Goal: Task Accomplishment & Management: Use online tool/utility

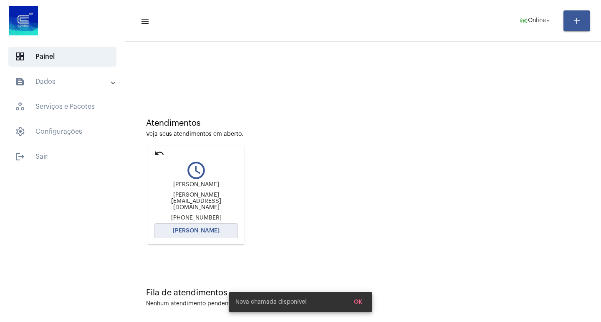
click at [207, 231] on span "[PERSON_NAME]" at bounding box center [196, 231] width 47 height 6
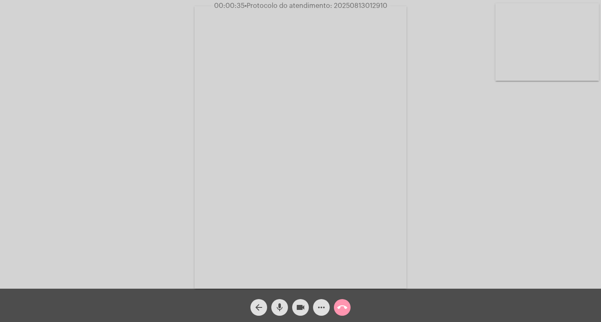
click at [505, 240] on div "Acessando Câmera e Microfone..." at bounding box center [300, 146] width 599 height 289
click at [323, 305] on mat-icon "more_horiz" at bounding box center [321, 308] width 10 height 10
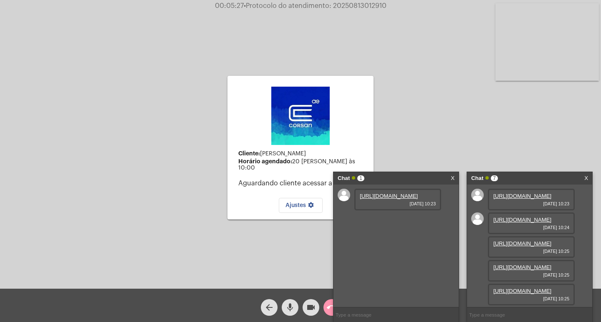
scroll to position [177, 0]
click at [419, 180] on div "Chat 1" at bounding box center [386, 178] width 99 height 13
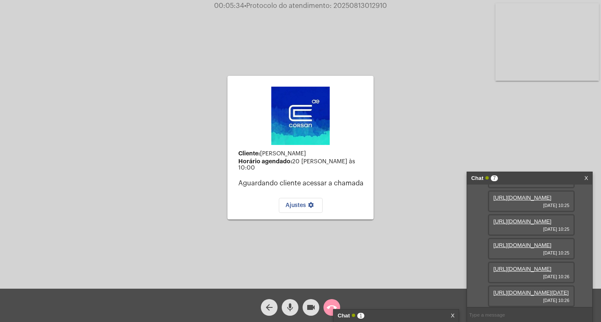
click at [507, 177] on div "Chat 7" at bounding box center [520, 178] width 99 height 13
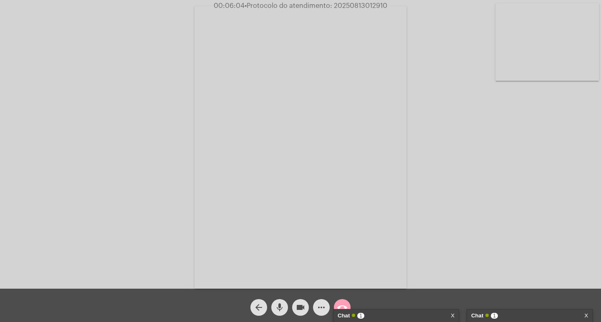
click at [339, 303] on mat-icon "call_end" at bounding box center [342, 308] width 10 height 10
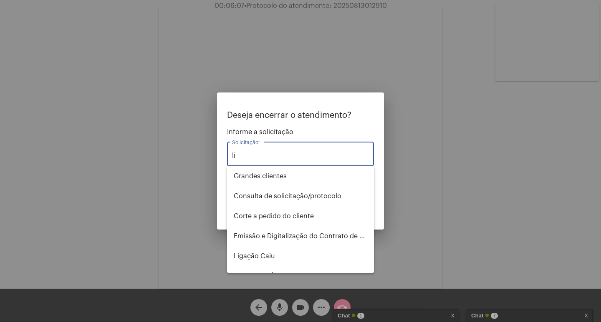
type input "l"
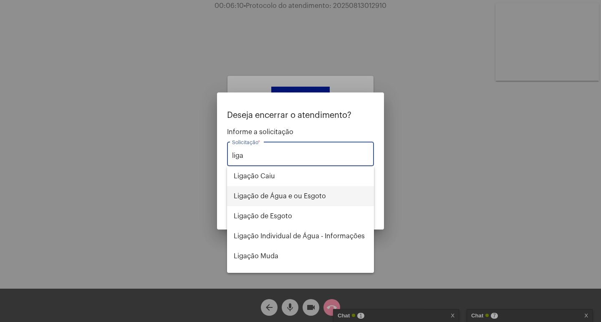
click at [285, 196] on span "Ligação de Água e ou Esgoto" at bounding box center [300, 196] width 133 height 20
type input "Ligação de Água e ou Esgoto"
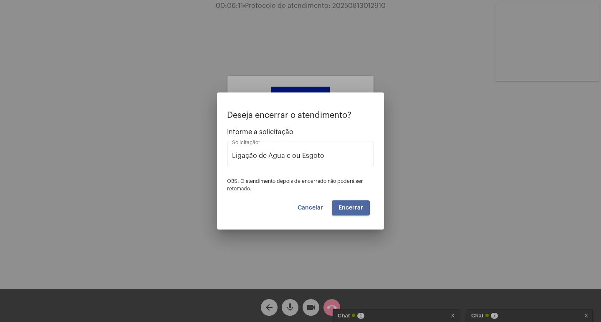
click at [350, 211] on span "Encerrar" at bounding box center [350, 208] width 25 height 6
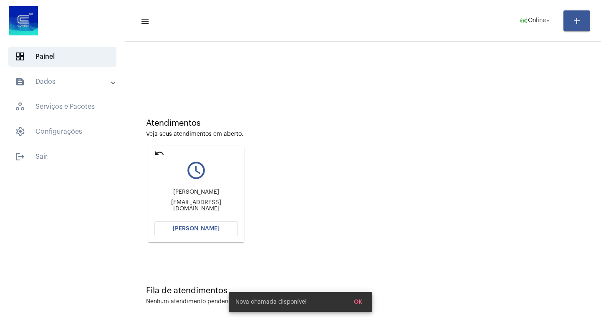
click at [206, 229] on span "[PERSON_NAME]" at bounding box center [196, 229] width 47 height 6
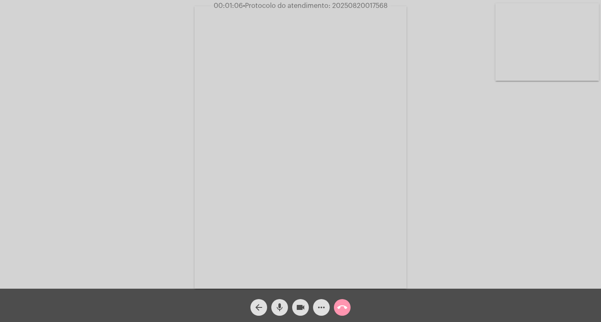
click at [118, 105] on div "Acessando Câmera e Microfone..." at bounding box center [300, 146] width 599 height 289
click at [353, 11] on video at bounding box center [300, 147] width 212 height 283
click at [353, 11] on div "Acessando Câmera e Microfone..." at bounding box center [300, 146] width 599 height 289
click at [353, 4] on span "• Protocolo do atendimento: 20250820017568" at bounding box center [315, 6] width 145 height 7
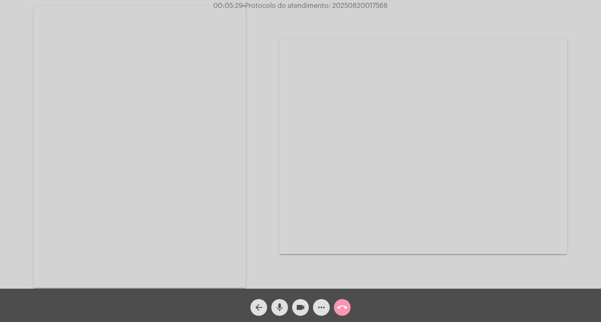
click at [349, 310] on button "call_end" at bounding box center [342, 307] width 17 height 17
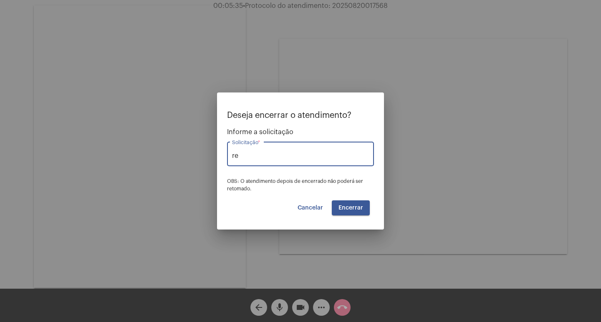
type input "r"
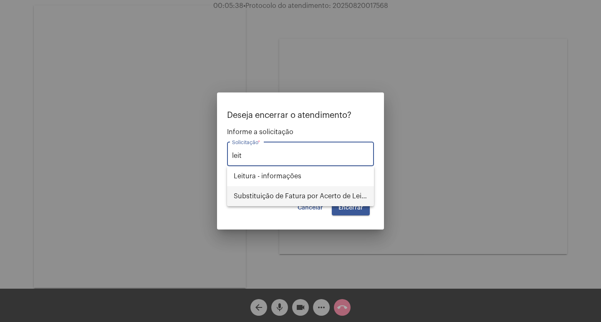
click at [307, 201] on span "Substituição de Fatura por Acerto de Leitura" at bounding box center [300, 196] width 133 height 20
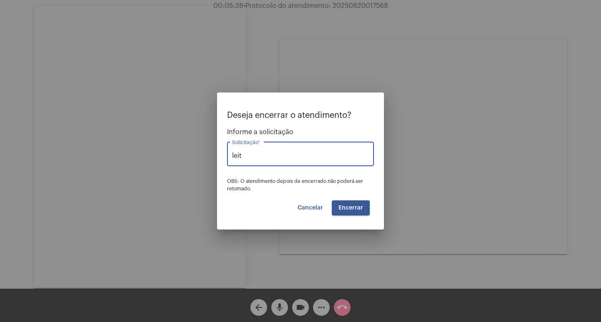
type input "Substituição de Fatura por Acerto de Leitura"
click at [357, 207] on span "Encerrar" at bounding box center [350, 208] width 25 height 6
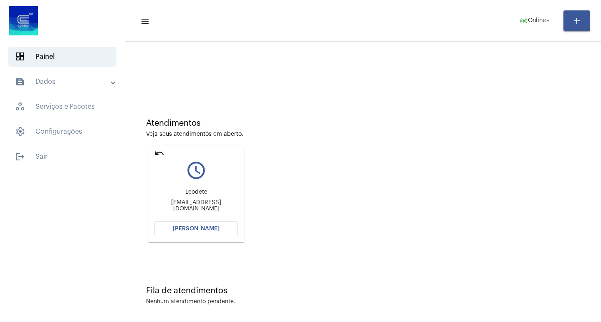
click at [178, 227] on span "[PERSON_NAME]" at bounding box center [196, 229] width 47 height 6
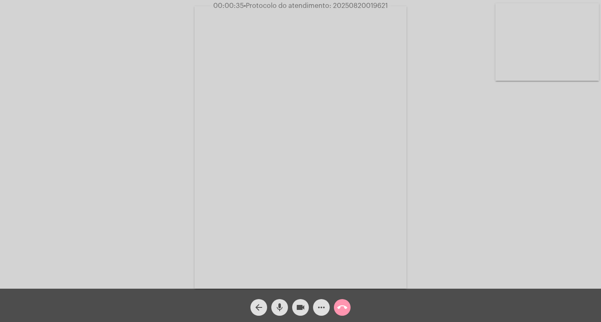
drag, startPoint x: 213, startPoint y: 7, endPoint x: 381, endPoint y: 19, distance: 168.1
click at [377, 19] on app-call "00:00:35 • Protocolo do atendimento: 20250820019621 Acessando Câmera e Microfon…" at bounding box center [300, 161] width 601 height 322
click at [381, 19] on video at bounding box center [300, 147] width 212 height 283
click at [262, 58] on div "Acessando Câmera e Microfone..." at bounding box center [300, 145] width 599 height 289
click at [3, 80] on div "Acessando Câmera e Microfone..." at bounding box center [300, 145] width 599 height 289
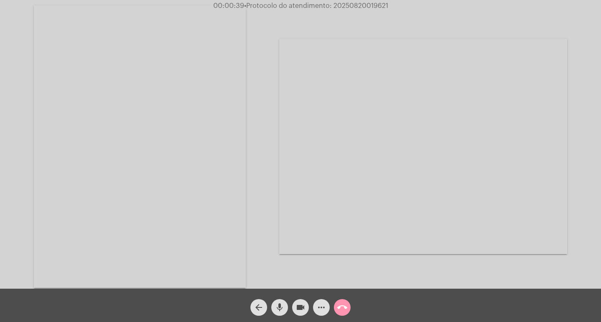
click at [270, 254] on div "Acessando Câmera e Microfone..." at bounding box center [300, 145] width 599 height 289
click at [6, 86] on div "Acessando Câmera e Microfone..." at bounding box center [300, 145] width 599 height 289
click at [48, 81] on video at bounding box center [140, 146] width 212 height 283
click at [337, 304] on mat-icon "call_end" at bounding box center [342, 308] width 10 height 10
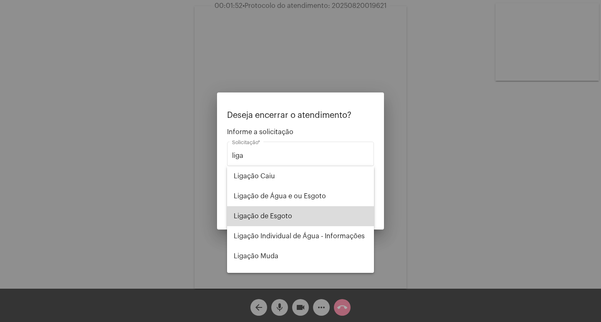
click at [336, 226] on span "Ligação de Esgoto" at bounding box center [300, 216] width 133 height 20
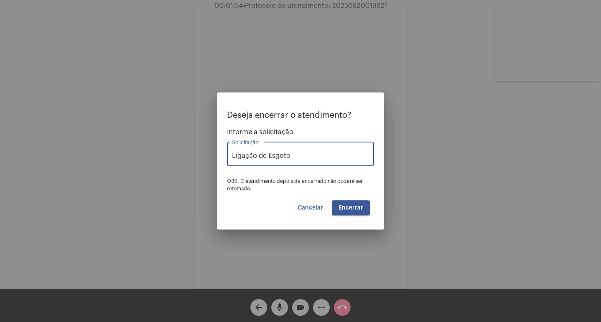
drag, startPoint x: 296, startPoint y: 154, endPoint x: 206, endPoint y: 161, distance: 90.3
click at [206, 161] on div "Deseja encerrar o atendimento? Informe a solicitação Ligação de Esgoto Solicita…" at bounding box center [300, 161] width 601 height 322
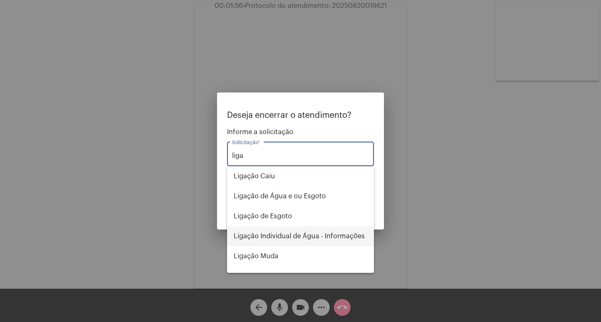
click at [307, 239] on span "Ligação Individual de Água - Informações" at bounding box center [300, 236] width 133 height 20
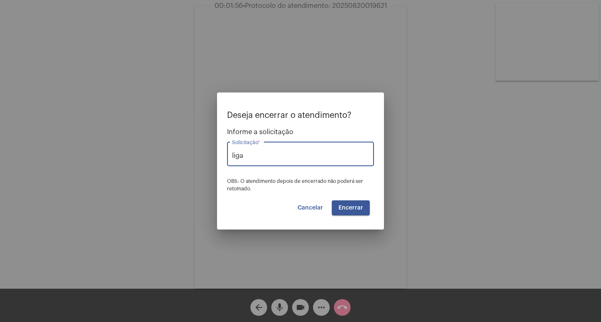
type input "Ligação Individual de Água - Informações"
click at [356, 211] on button "Encerrar" at bounding box center [351, 208] width 38 height 15
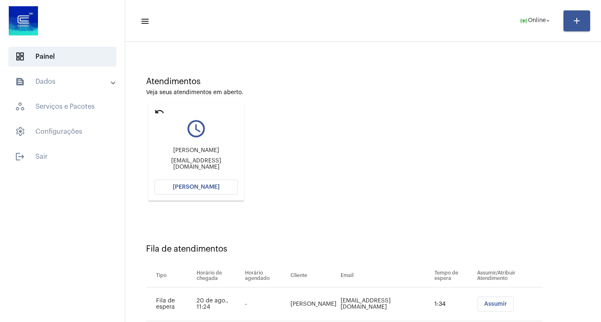
scroll to position [63, 0]
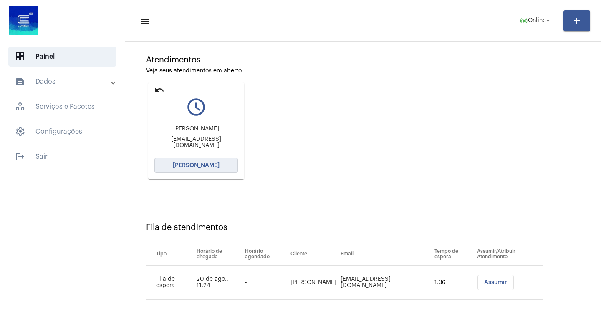
click at [208, 164] on span "[PERSON_NAME]" at bounding box center [196, 166] width 47 height 6
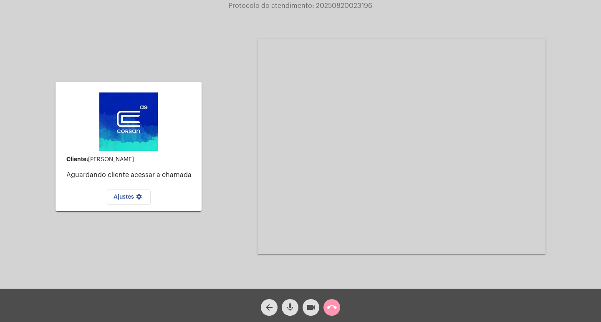
click at [327, 310] on mat-icon "call_end" at bounding box center [332, 308] width 10 height 10
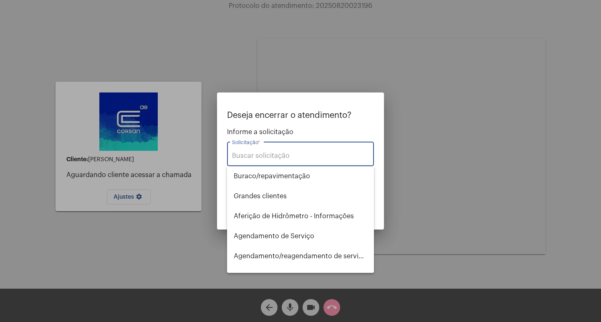
click at [267, 153] on input "Solicitação *" at bounding box center [300, 156] width 137 height 8
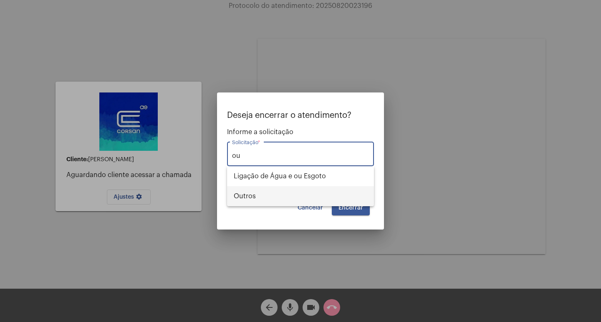
click at [274, 196] on span "Outros" at bounding box center [300, 196] width 133 height 20
type input "Outros"
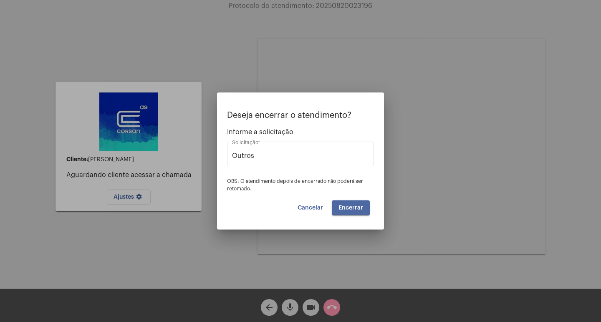
click at [362, 211] on span "Encerrar" at bounding box center [350, 208] width 25 height 6
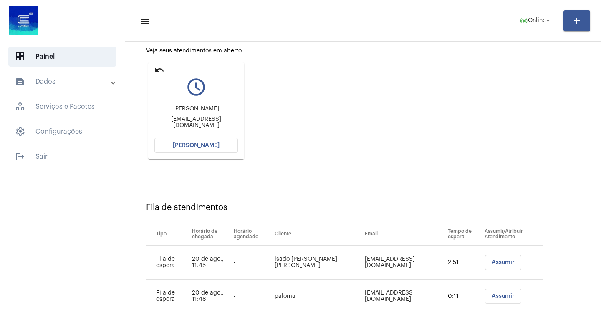
scroll to position [97, 0]
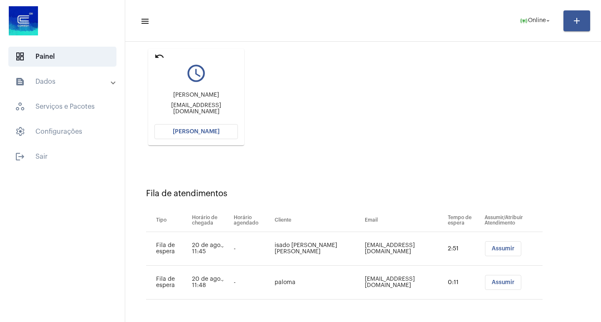
click at [215, 127] on button "[PERSON_NAME]" at bounding box center [195, 131] width 83 height 15
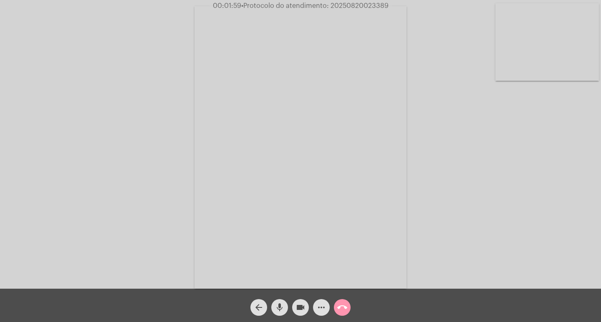
click at [350, 5] on span "• Protocolo do atendimento: 20250820023389" at bounding box center [314, 6] width 147 height 7
click at [214, 5] on span "00:02:54" at bounding box center [227, 6] width 30 height 7
click at [174, 18] on div "Acessando Câmera e Microfone..." at bounding box center [300, 146] width 599 height 289
click at [156, 20] on div "Acessando Câmera e Microfone..." at bounding box center [300, 146] width 599 height 289
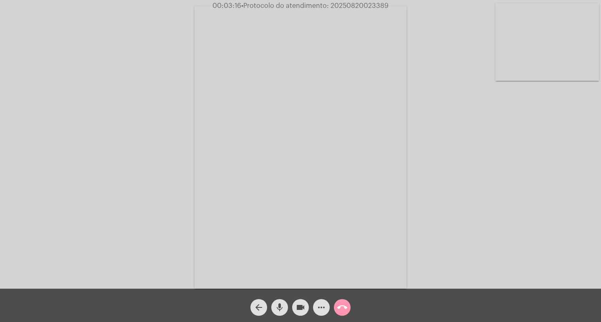
click at [360, 5] on span "• Protocolo do atendimento: 20250820023389" at bounding box center [314, 6] width 147 height 7
click at [339, 307] on mat-icon "call_end" at bounding box center [342, 308] width 10 height 10
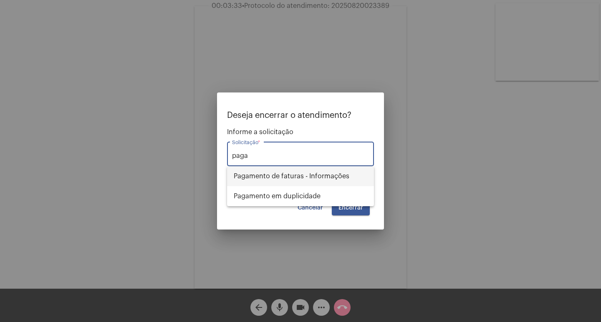
click at [285, 181] on span "Pagamento de faturas - Informações" at bounding box center [300, 176] width 133 height 20
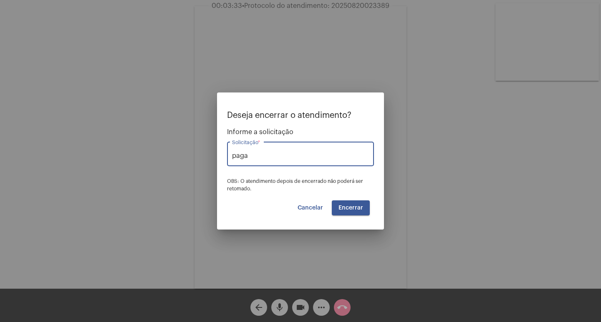
type input "Pagamento de faturas - Informações"
click at [350, 206] on span "Encerrar" at bounding box center [350, 208] width 25 height 6
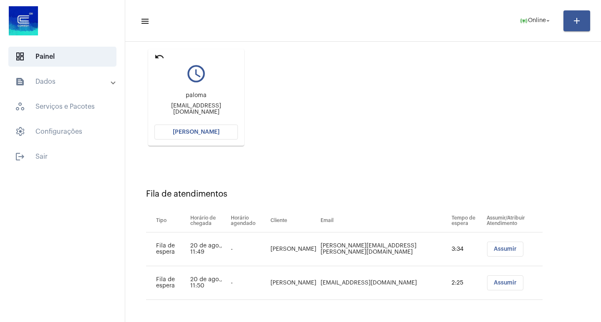
scroll to position [97, 0]
click at [191, 126] on button "[PERSON_NAME]" at bounding box center [195, 131] width 83 height 15
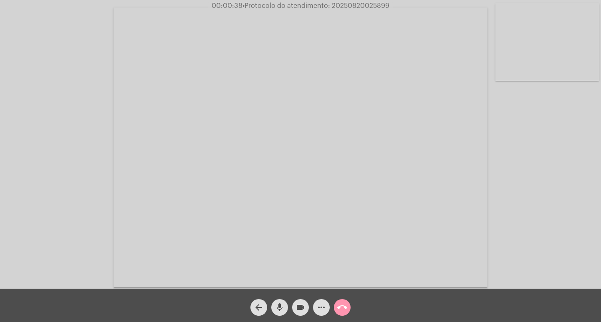
drag, startPoint x: 200, startPoint y: 7, endPoint x: 419, endPoint y: 7, distance: 218.5
click at [419, 7] on div "00:00:38 • Protocolo do atendimento: 20250820025899" at bounding box center [300, 6] width 601 height 8
click at [397, 53] on video at bounding box center [300, 148] width 374 height 280
click at [127, 150] on video at bounding box center [152, 147] width 288 height 216
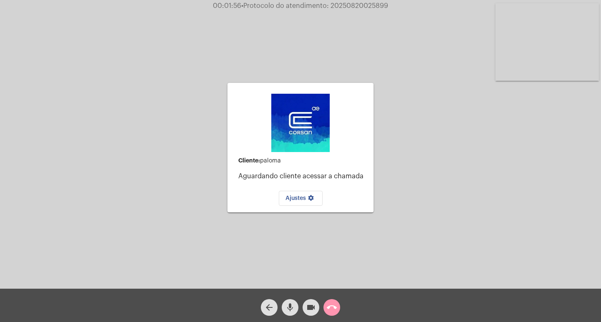
click at [294, 312] on mat-icon "mic" at bounding box center [290, 308] width 10 height 10
click at [325, 305] on button "call_end" at bounding box center [331, 307] width 17 height 17
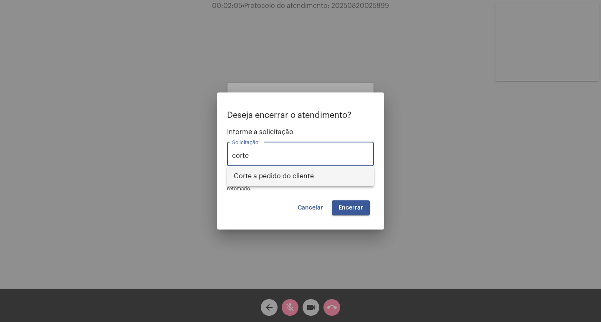
click at [297, 175] on span "Corte a pedido do cliente" at bounding box center [300, 176] width 133 height 20
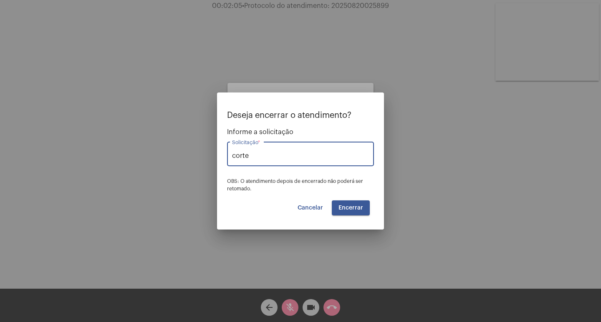
type input "Corte a pedido do cliente"
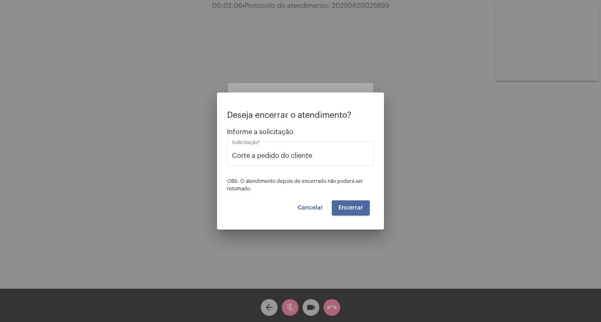
click at [345, 204] on button "Encerrar" at bounding box center [351, 208] width 38 height 15
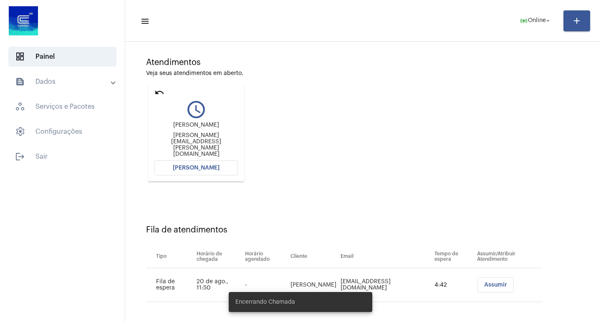
scroll to position [63, 0]
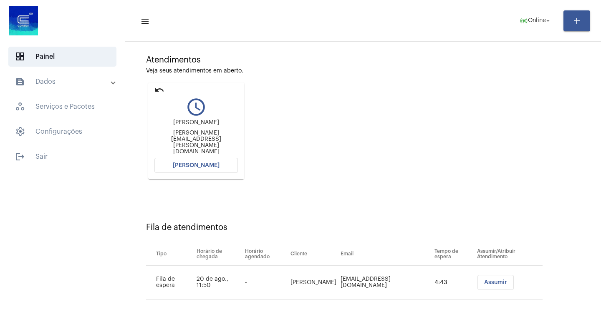
click at [220, 168] on button "[PERSON_NAME]" at bounding box center [195, 165] width 83 height 15
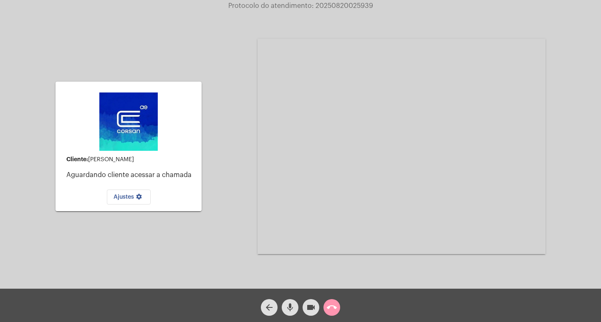
click at [336, 308] on mat-icon "call_end" at bounding box center [332, 308] width 10 height 10
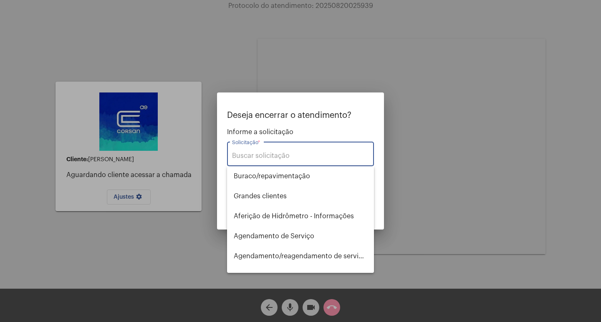
click at [291, 152] on input "Solicitação *" at bounding box center [300, 156] width 137 height 8
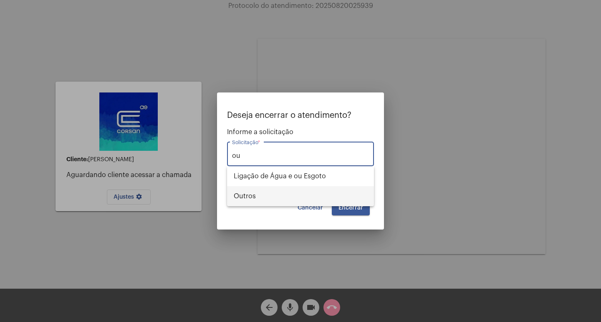
click at [283, 191] on span "Outros" at bounding box center [300, 196] width 133 height 20
type input "Outros"
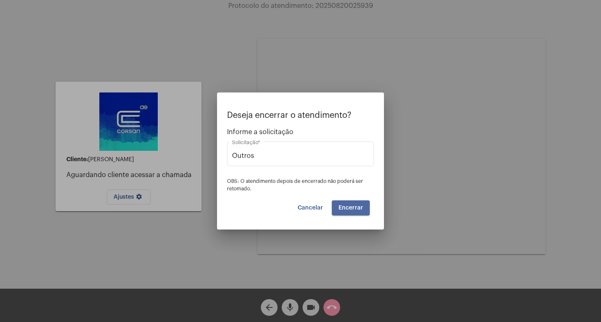
click at [349, 206] on span "Encerrar" at bounding box center [350, 208] width 25 height 6
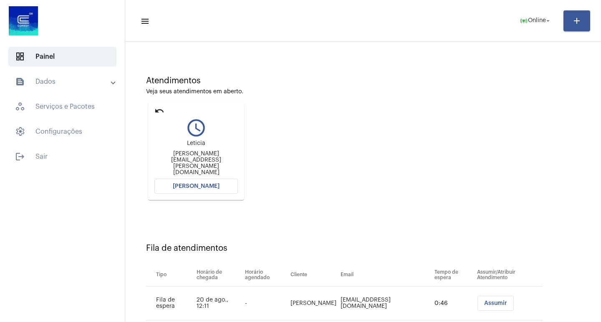
scroll to position [63, 0]
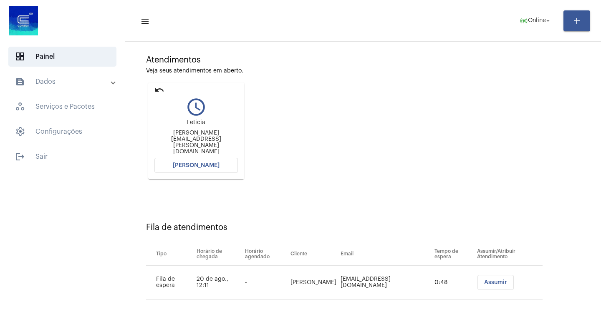
click at [183, 162] on button "[PERSON_NAME]" at bounding box center [195, 165] width 83 height 15
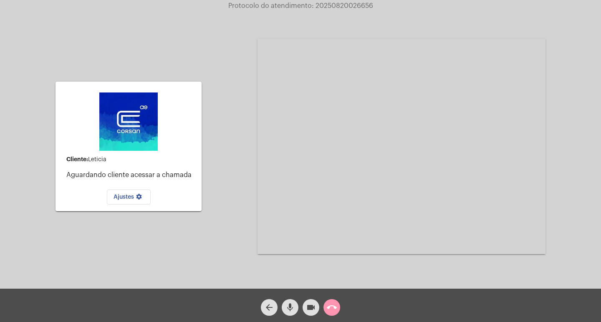
click at [335, 308] on mat-icon "call_end" at bounding box center [332, 308] width 10 height 10
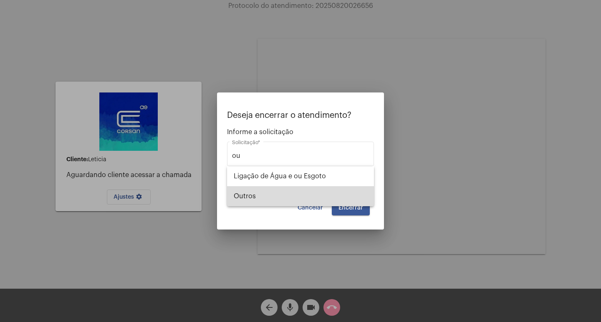
click at [287, 196] on span "Outros" at bounding box center [300, 196] width 133 height 20
type input "Outros"
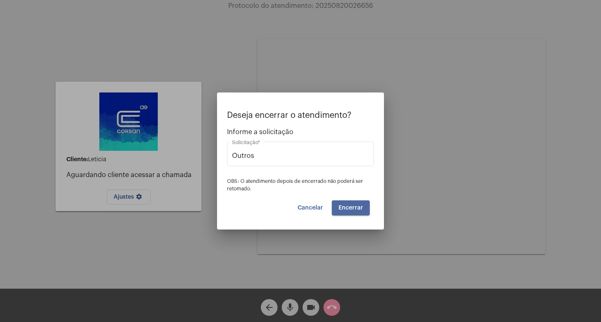
click at [367, 208] on button "Encerrar" at bounding box center [351, 208] width 38 height 15
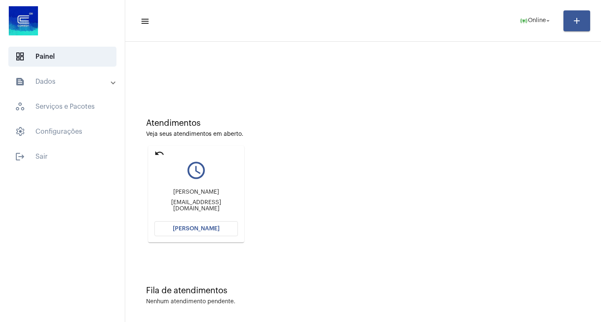
scroll to position [4, 0]
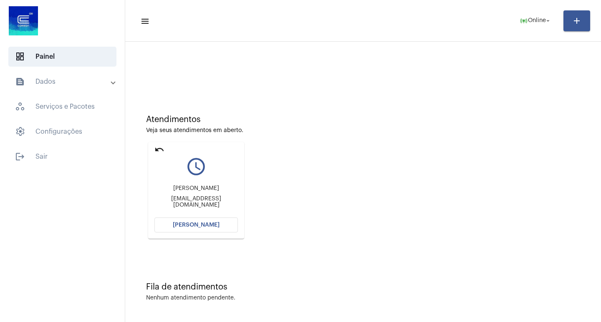
click at [202, 221] on button "[PERSON_NAME]" at bounding box center [195, 225] width 83 height 15
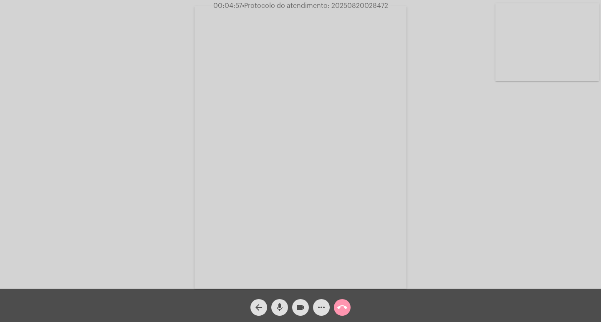
click at [214, 85] on video at bounding box center [300, 147] width 212 height 283
click at [0, 91] on div "Acessando Câmera e Microfone..." at bounding box center [300, 144] width 601 height 289
click at [5, 101] on div "Acessando Câmera e Microfone..." at bounding box center [300, 145] width 599 height 289
click at [259, 133] on div "Acessando Câmera e Microfone..." at bounding box center [300, 145] width 599 height 289
click at [261, 15] on div "Acessando Câmera e Microfone..." at bounding box center [300, 145] width 599 height 289
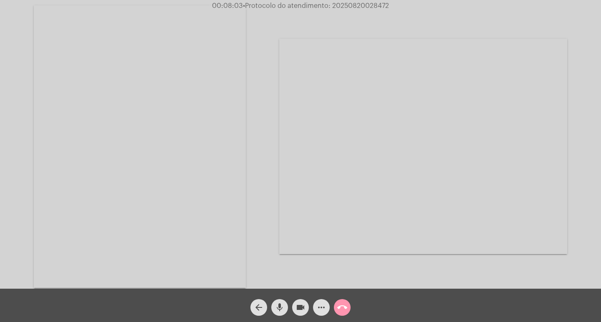
drag, startPoint x: 329, startPoint y: 7, endPoint x: 378, endPoint y: 11, distance: 49.4
click at [378, 11] on app-call "00:08:03 • Protocolo do atendimento: 20250820028472 Acessando Câmera e Microfon…" at bounding box center [300, 161] width 601 height 322
click at [372, 18] on div "Acessando Câmera e Microfone..." at bounding box center [423, 146] width 288 height 287
drag, startPoint x: 333, startPoint y: 7, endPoint x: 415, endPoint y: 11, distance: 81.8
click at [415, 11] on app-call "00:08:10 • Protocolo do atendimento: 20250820028472 Acessando Câmera e Microfon…" at bounding box center [300, 161] width 601 height 322
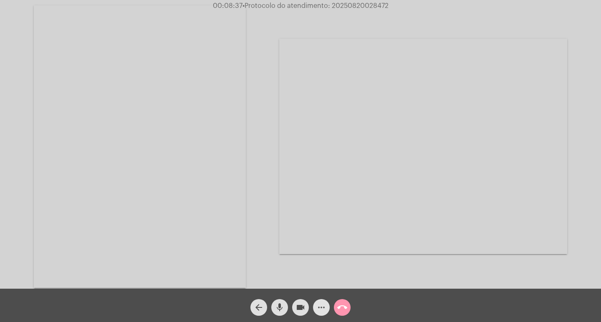
click at [323, 307] on mat-icon "more_horiz" at bounding box center [321, 308] width 10 height 10
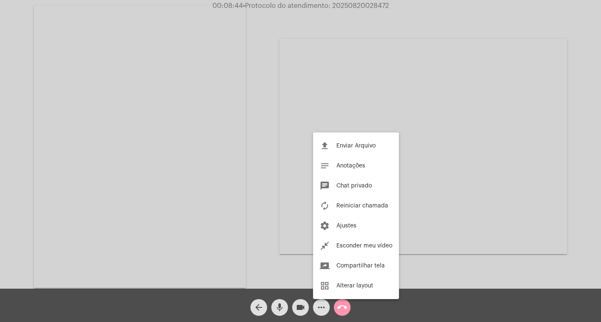
click at [600, 192] on div at bounding box center [300, 161] width 601 height 322
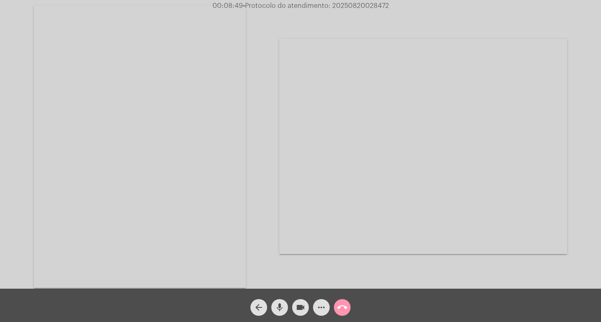
drag, startPoint x: 210, startPoint y: 8, endPoint x: 409, endPoint y: 4, distance: 198.6
click at [409, 4] on div "00:08:49 • Protocolo do atendimento: 20250820028472" at bounding box center [300, 6] width 601 height 8
click at [406, 25] on div "Acessando Câmera e Microfone..." at bounding box center [423, 146] width 288 height 287
click at [244, 128] on video at bounding box center [140, 146] width 212 height 283
click at [429, 103] on div "Acessando Câmera e Microfone..." at bounding box center [300, 146] width 599 height 289
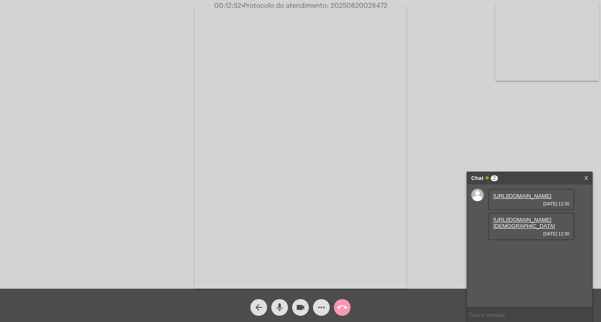
drag, startPoint x: 440, startPoint y: 89, endPoint x: 469, endPoint y: 94, distance: 28.8
click at [470, 103] on div "Acessando Câmera e Microfone..." at bounding box center [300, 146] width 599 height 289
click at [535, 199] on link "[URL][DOMAIN_NAME]" at bounding box center [522, 196] width 58 height 6
click at [282, 310] on mat-icon "mic" at bounding box center [279, 308] width 10 height 10
click at [282, 309] on mat-icon "mic_off" at bounding box center [279, 308] width 10 height 10
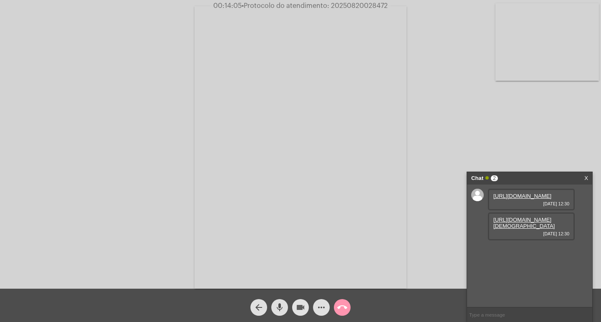
click at [292, 309] on button "videocam" at bounding box center [300, 307] width 17 height 17
click at [279, 309] on mat-icon "mic" at bounding box center [279, 308] width 10 height 10
click at [277, 305] on mat-icon "mic_off" at bounding box center [279, 308] width 10 height 10
click at [307, 305] on button "videocam_off" at bounding box center [300, 307] width 17 height 17
click at [521, 229] on link "[URL][DOMAIN_NAME][DEMOGRAPHIC_DATA]" at bounding box center [524, 223] width 62 height 13
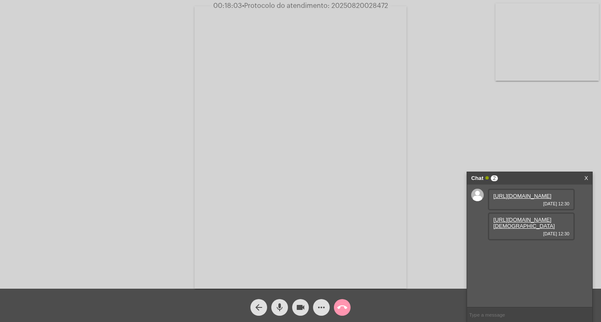
click at [344, 5] on span "• Protocolo do atendimento: 20250820028472" at bounding box center [315, 6] width 146 height 7
copy span "20250820028472"
click at [340, 309] on mat-icon "call_end" at bounding box center [342, 308] width 10 height 10
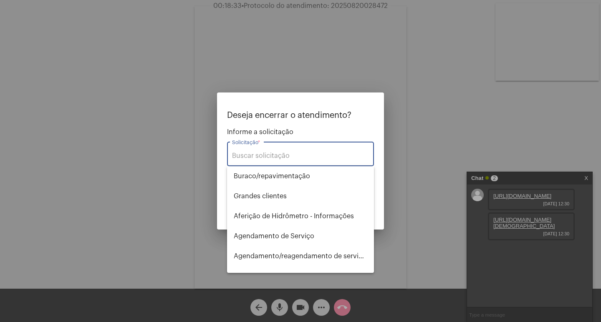
click at [253, 146] on div "Solicitação *" at bounding box center [300, 153] width 137 height 26
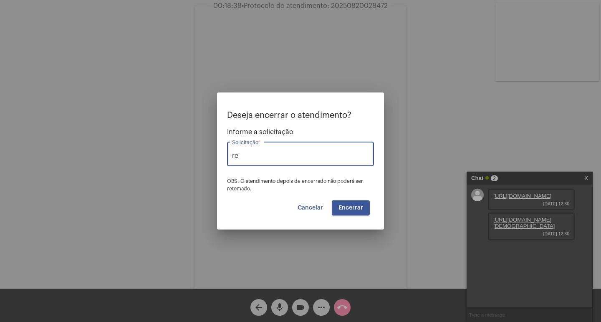
type input "r"
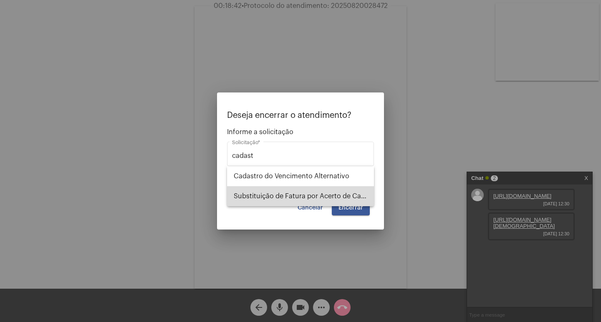
click at [329, 196] on span "Substituição de Fatura por Acerto de Cadastro" at bounding box center [300, 196] width 133 height 20
type input "Substituição de Fatura por Acerto de Cadastro"
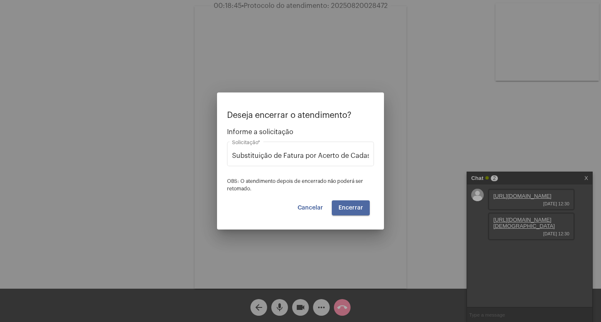
click at [350, 204] on button "Encerrar" at bounding box center [351, 208] width 38 height 15
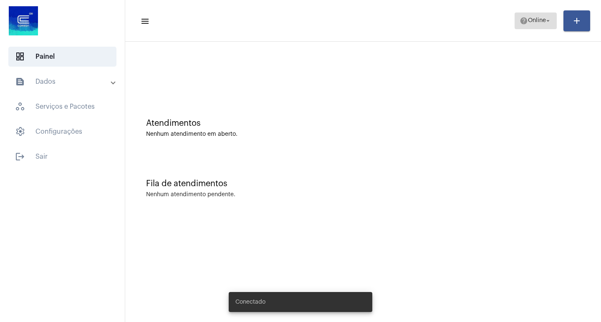
click at [538, 23] on span "Online" at bounding box center [537, 21] width 18 height 6
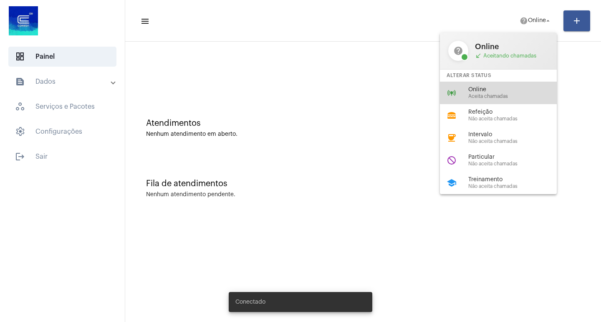
click at [483, 87] on span "Online" at bounding box center [515, 90] width 95 height 6
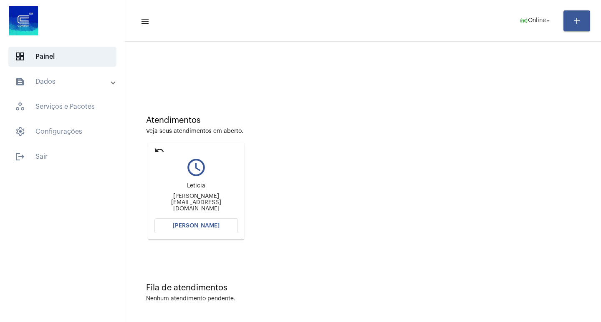
scroll to position [4, 0]
click at [200, 219] on button "[PERSON_NAME]" at bounding box center [195, 225] width 83 height 15
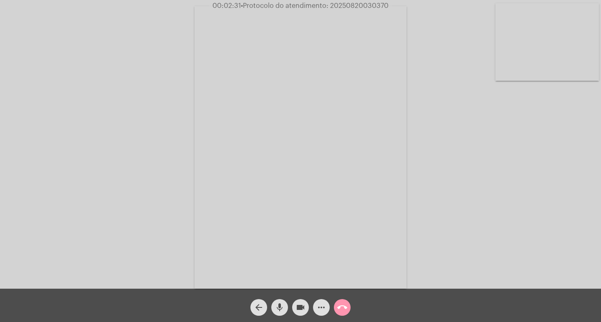
click at [346, 5] on span "• Protocolo do atendimento: 20250820030370" at bounding box center [315, 6] width 148 height 7
click at [425, 96] on div "Acessando Câmera e Microfone..." at bounding box center [300, 146] width 599 height 289
click at [350, 8] on span "• Protocolo do atendimento: 20250820030370" at bounding box center [315, 6] width 148 height 7
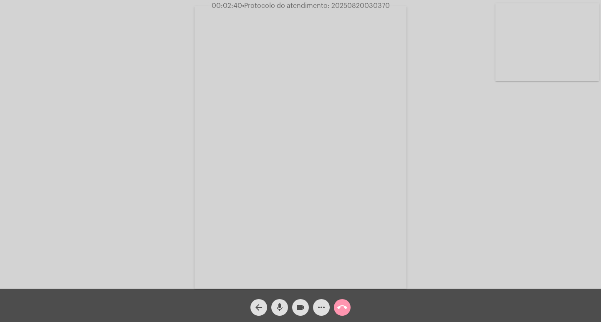
click at [338, 305] on mat-icon "call_end" at bounding box center [342, 308] width 10 height 10
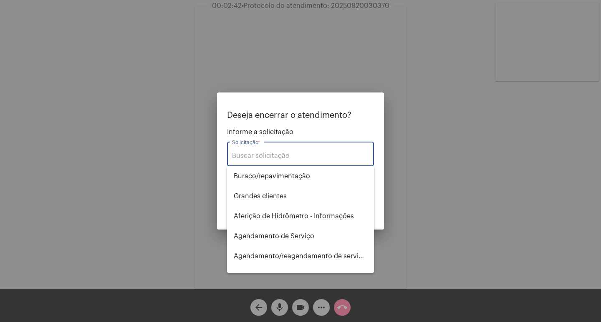
click at [262, 156] on input "Solicitação *" at bounding box center [300, 156] width 137 height 8
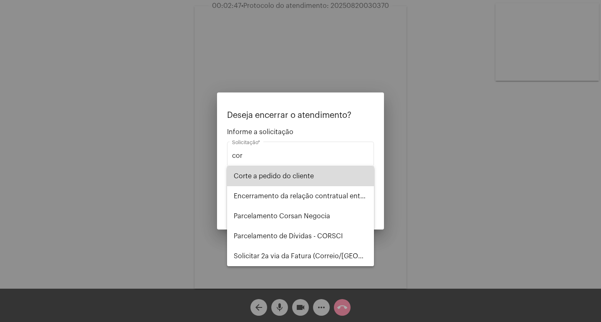
click at [302, 174] on span "Corte a pedido do cliente" at bounding box center [300, 176] width 133 height 20
type input "Corte a pedido do cliente"
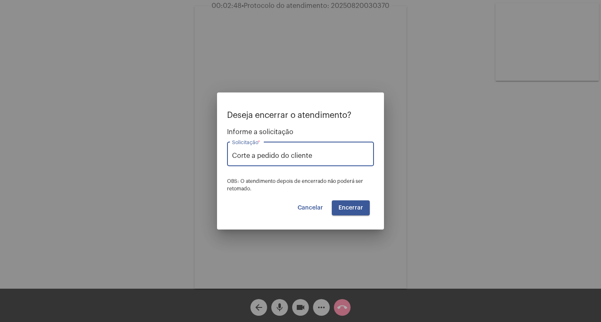
click at [338, 210] on button "Encerrar" at bounding box center [351, 208] width 38 height 15
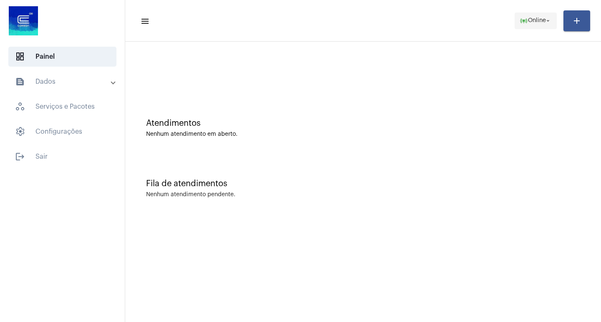
click at [528, 20] on span "Online" at bounding box center [537, 21] width 18 height 6
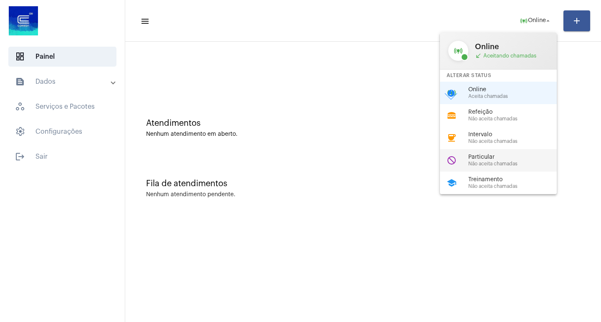
click at [495, 161] on div "Particular Não aceita chamadas" at bounding box center [515, 160] width 95 height 13
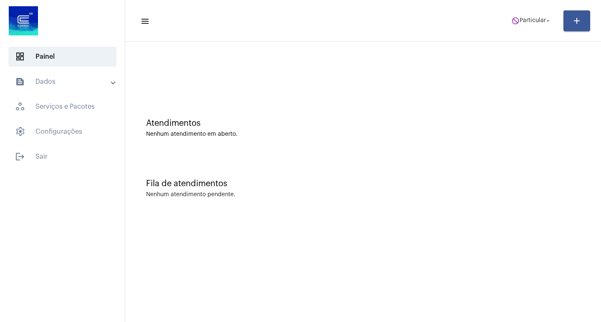
click at [45, 76] on mat-expansion-panel-header "text_snippet_outlined Dados" at bounding box center [65, 82] width 120 height 20
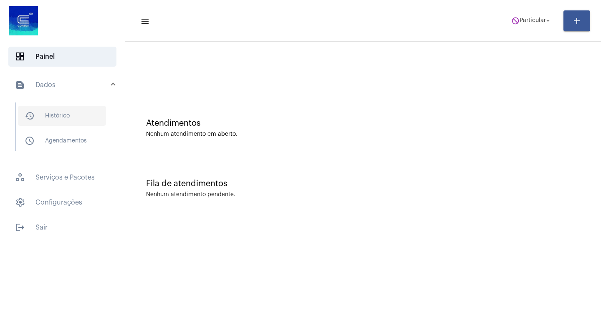
click at [58, 118] on span "history_outlined Histórico" at bounding box center [62, 116] width 88 height 20
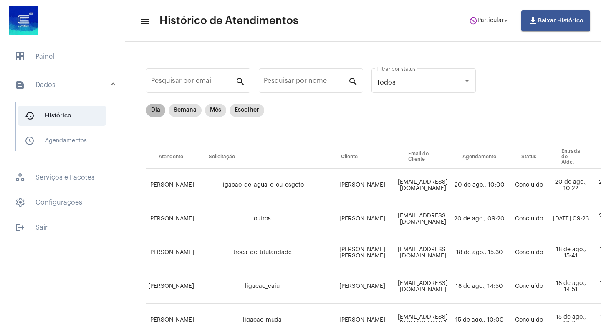
click at [155, 108] on mat-chip "Dia" at bounding box center [155, 110] width 19 height 13
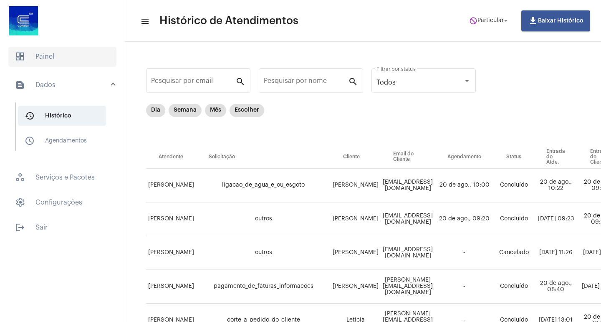
click at [45, 55] on span "dashboard Painel" at bounding box center [62, 57] width 108 height 20
